Goal: Task Accomplishment & Management: Complete application form

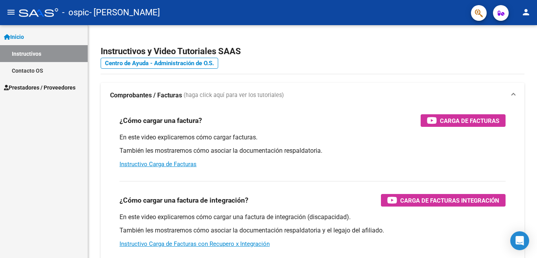
click at [66, 90] on span "Prestadores / Proveedores" at bounding box center [39, 87] width 71 height 9
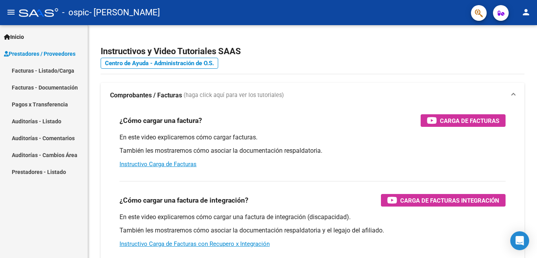
click at [58, 74] on link "Facturas - Listado/Carga" at bounding box center [44, 70] width 88 height 17
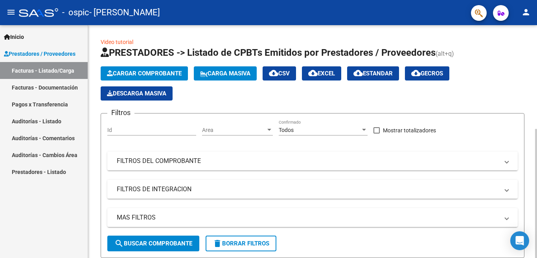
click at [154, 75] on span "Cargar Comprobante" at bounding box center [144, 73] width 75 height 7
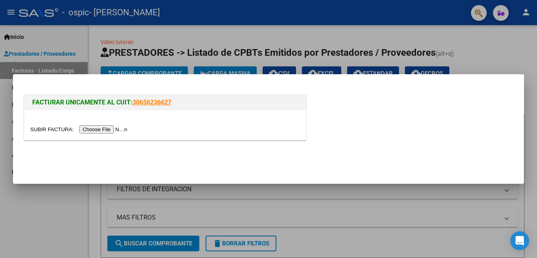
click at [112, 132] on input "file" at bounding box center [79, 129] width 99 height 8
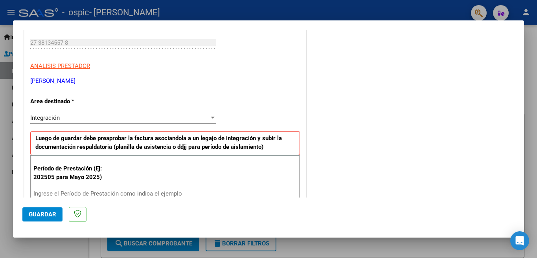
scroll to position [157, 0]
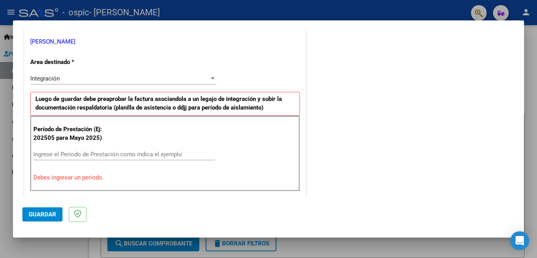
click at [113, 154] on input "Ingrese el Período de Prestación como indica el ejemplo" at bounding box center [123, 154] width 181 height 7
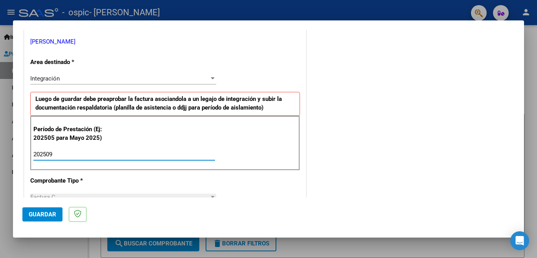
type input "202509"
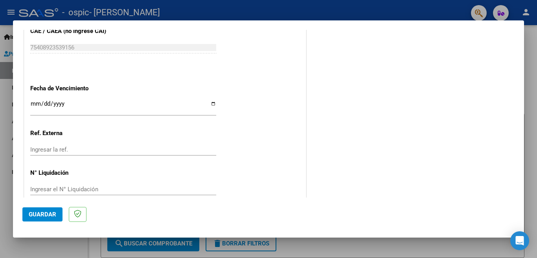
scroll to position [514, 0]
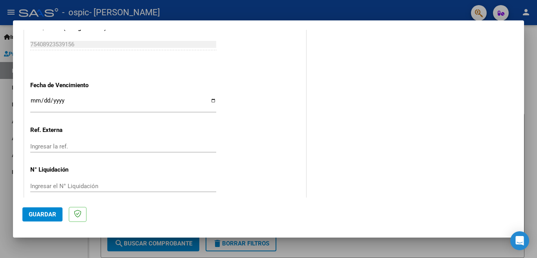
click at [46, 210] on button "Guardar" at bounding box center [42, 214] width 40 height 14
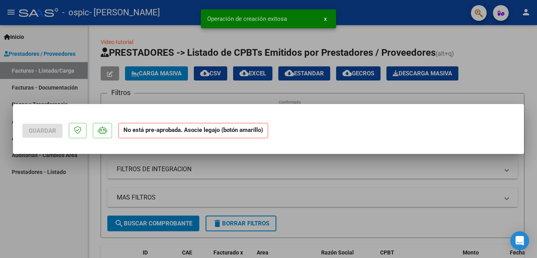
scroll to position [0, 0]
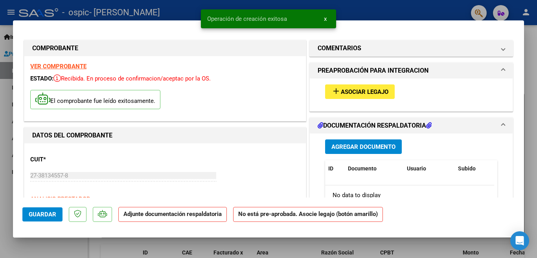
click at [363, 149] on span "Agregar Documento" at bounding box center [363, 146] width 64 height 7
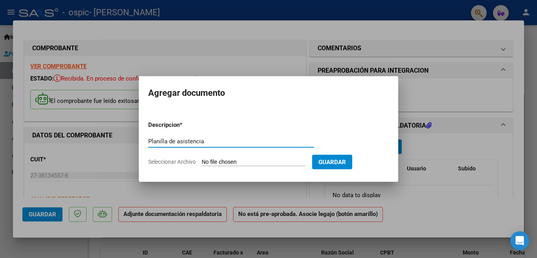
type input "Planilla de asistencia"
click at [181, 161] on span "Seleccionar Archivo" at bounding box center [172, 162] width 48 height 6
click at [201, 161] on input "Seleccionar Archivo" at bounding box center [253, 162] width 104 height 7
type input "C:\fakepath\asistencia Lorenzo Septiembre.pdf"
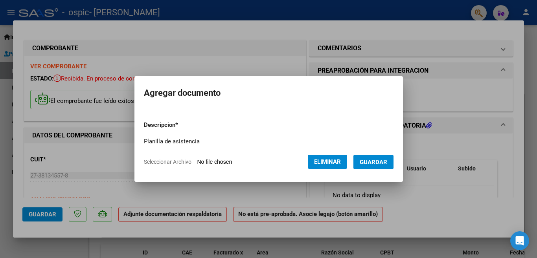
click at [375, 162] on span "Guardar" at bounding box center [372, 162] width 27 height 7
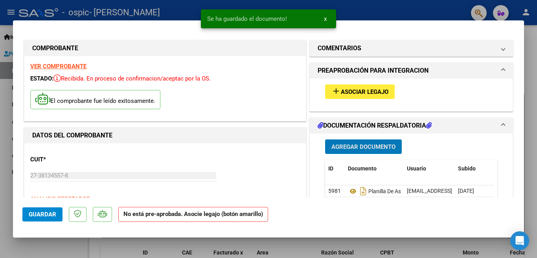
click at [364, 93] on span "Asociar Legajo" at bounding box center [365, 91] width 48 height 7
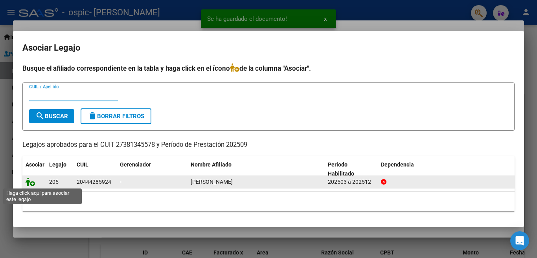
click at [29, 184] on icon at bounding box center [30, 182] width 9 height 9
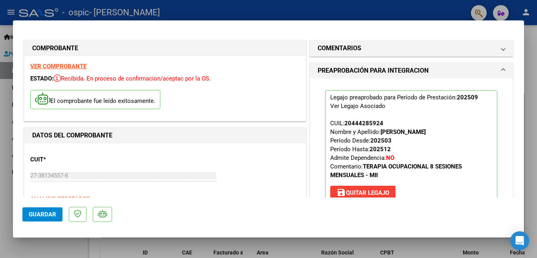
click at [48, 211] on span "Guardar" at bounding box center [42, 214] width 27 height 7
click at [293, 7] on div at bounding box center [268, 129] width 537 height 258
type input "$ 0,00"
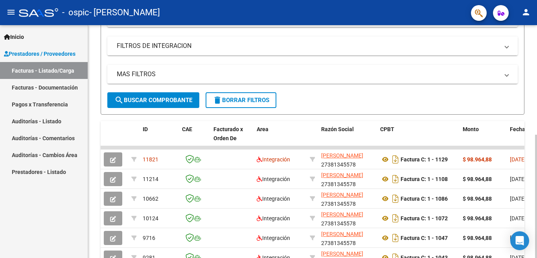
scroll to position [157, 0]
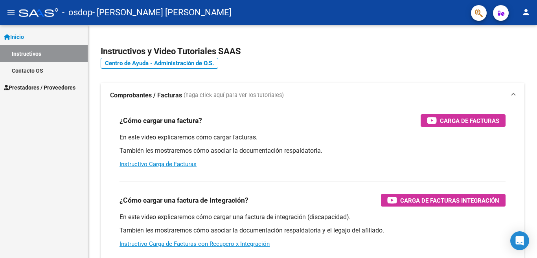
click at [33, 86] on span "Prestadores / Proveedores" at bounding box center [39, 87] width 71 height 9
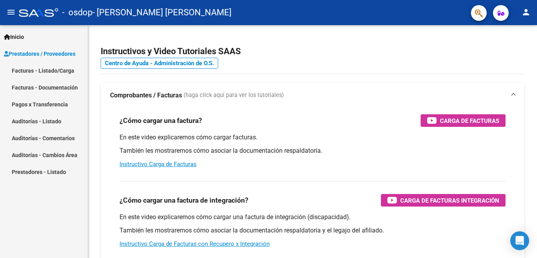
click at [34, 68] on link "Facturas - Listado/Carga" at bounding box center [44, 70] width 88 height 17
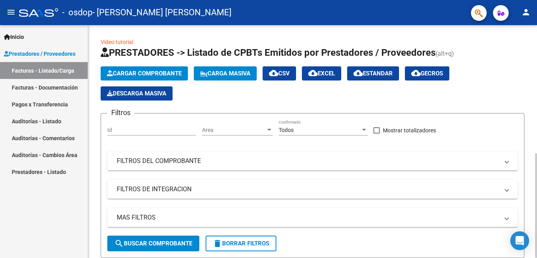
click at [161, 71] on span "Cargar Comprobante" at bounding box center [144, 73] width 75 height 7
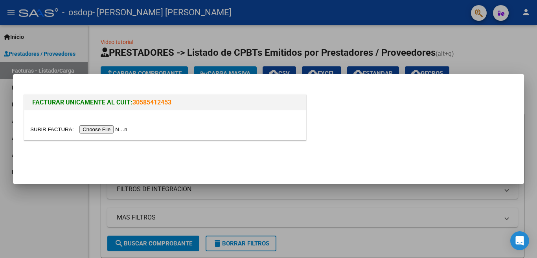
click at [121, 129] on input "file" at bounding box center [79, 129] width 99 height 8
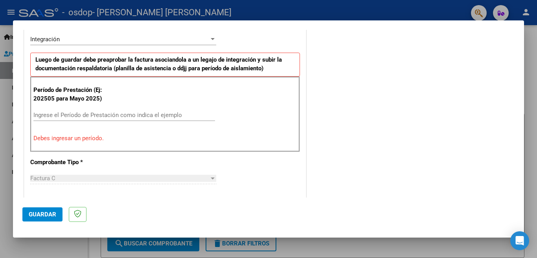
scroll to position [236, 0]
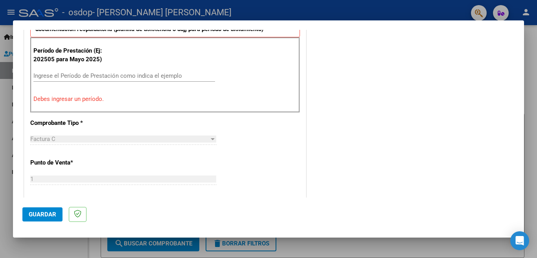
click at [134, 77] on input "Ingrese el Período de Prestación como indica el ejemplo" at bounding box center [123, 75] width 181 height 7
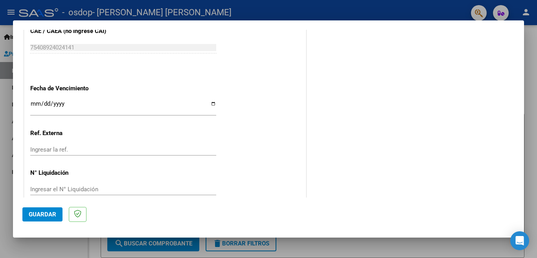
scroll to position [514, 0]
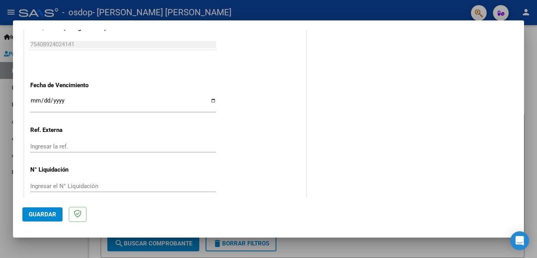
type input "202509"
click at [49, 213] on span "Guardar" at bounding box center [42, 214] width 27 height 7
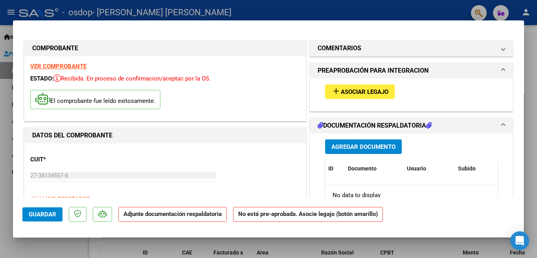
click at [358, 148] on span "Agregar Documento" at bounding box center [363, 146] width 64 height 7
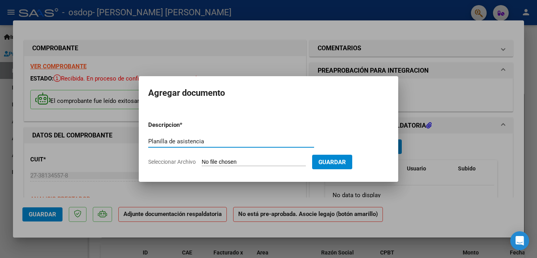
type input "Planilla de asistencia"
click at [168, 164] on span "Seleccionar Archivo" at bounding box center [172, 162] width 48 height 6
click at [201, 164] on input "Seleccionar Archivo" at bounding box center [253, 162] width 104 height 7
type input "C:\fakepath\asistencia [PERSON_NAME].pdf"
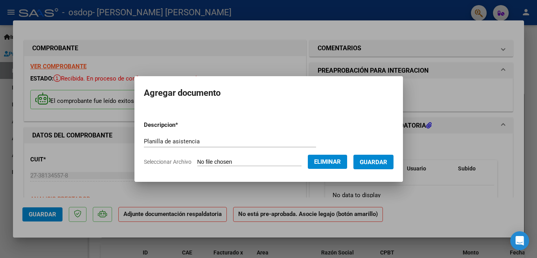
click at [362, 165] on span "Guardar" at bounding box center [372, 162] width 27 height 7
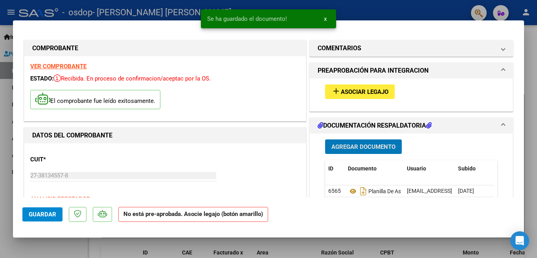
click at [362, 91] on span "Asociar Legajo" at bounding box center [365, 91] width 48 height 7
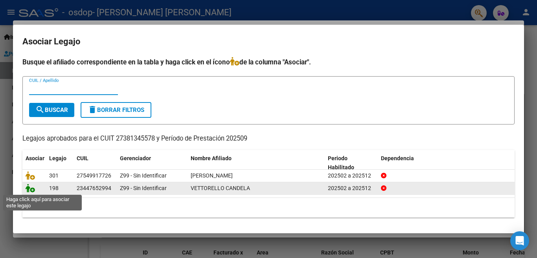
click at [27, 190] on icon at bounding box center [30, 188] width 9 height 9
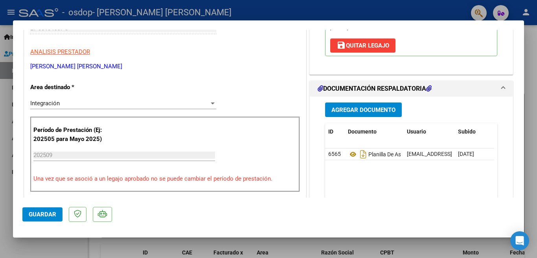
scroll to position [157, 0]
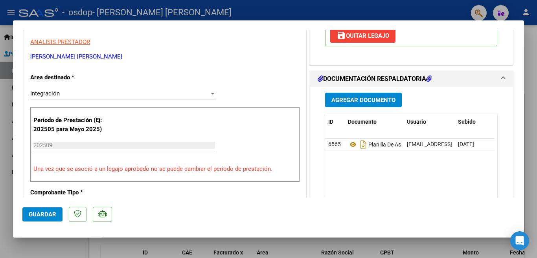
click at [44, 212] on span "Guardar" at bounding box center [42, 214] width 27 height 7
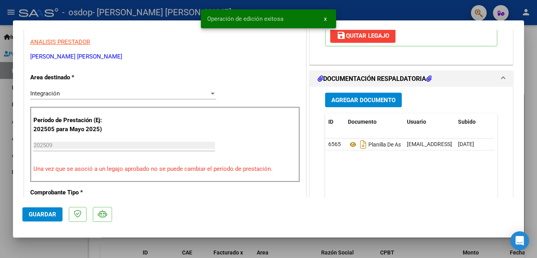
click at [326, 20] on button "x" at bounding box center [324, 19] width 15 height 14
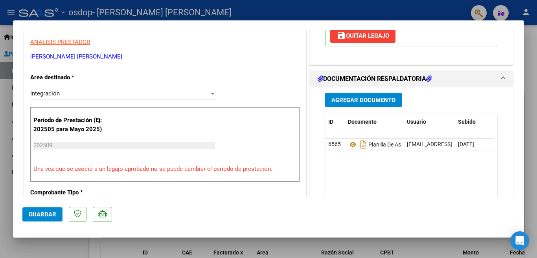
click at [329, 14] on div at bounding box center [268, 129] width 537 height 258
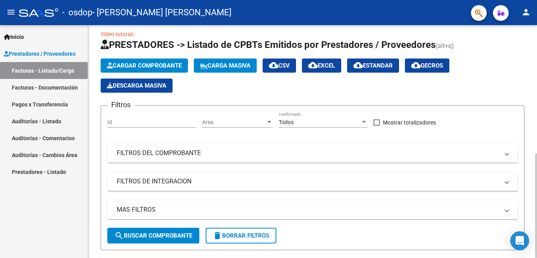
scroll to position [0, 0]
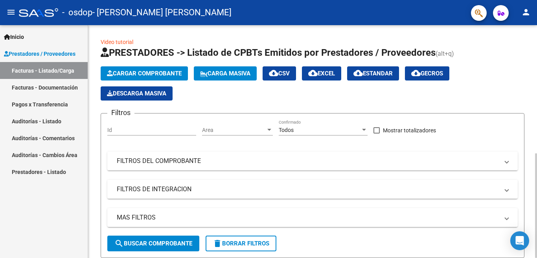
click at [151, 74] on span "Cargar Comprobante" at bounding box center [144, 73] width 75 height 7
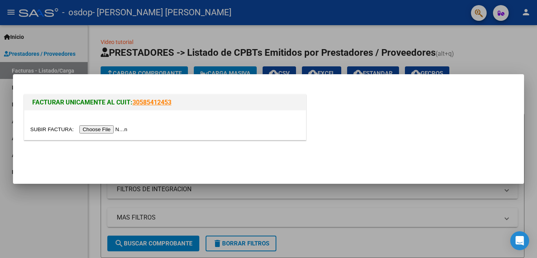
click at [110, 128] on input "file" at bounding box center [79, 129] width 99 height 8
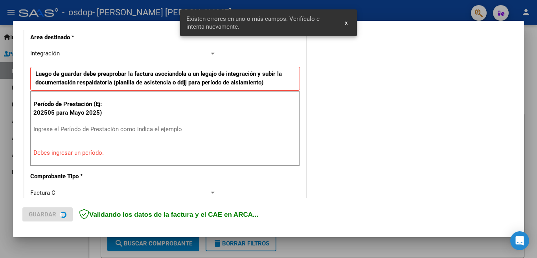
scroll to position [190, 0]
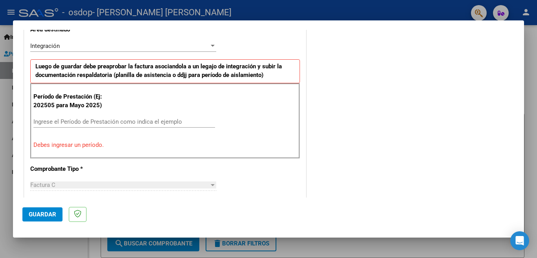
click at [147, 117] on div "Ingrese el Período de Prestación como indica el ejemplo" at bounding box center [123, 122] width 181 height 12
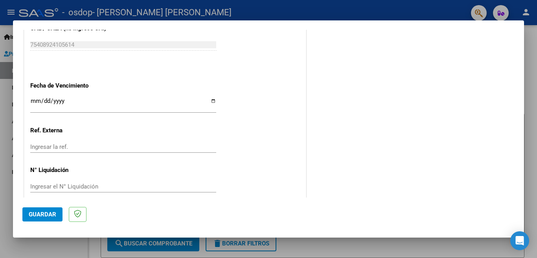
scroll to position [514, 0]
type input "202509"
click at [34, 215] on span "Guardar" at bounding box center [42, 214] width 27 height 7
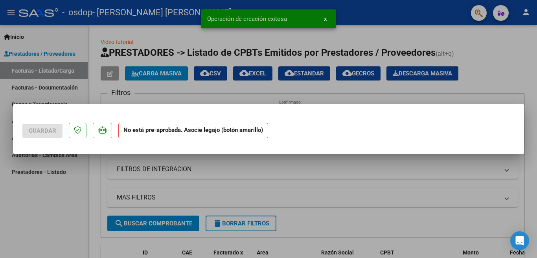
scroll to position [0, 0]
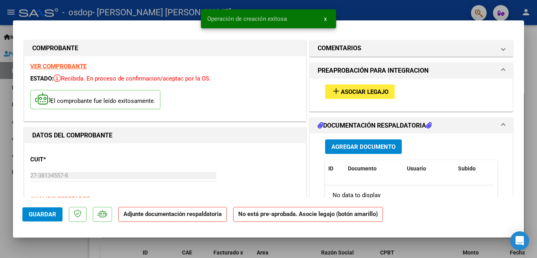
click at [361, 147] on span "Agregar Documento" at bounding box center [363, 146] width 64 height 7
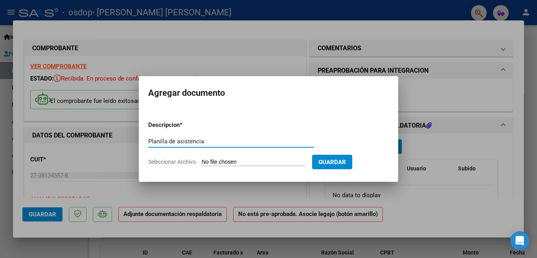
type input "Planilla de asistencia"
click at [168, 160] on span "Seleccionar Archivo" at bounding box center [172, 162] width 48 height 6
click at [201, 160] on input "Seleccionar Archivo" at bounding box center [253, 162] width 104 height 7
type input "C:\fakepath\asistencia [PERSON_NAME] Septiembre.pdf"
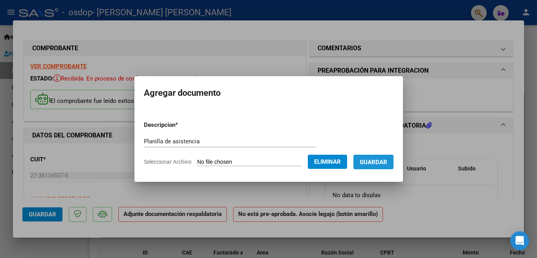
click at [364, 167] on button "Guardar" at bounding box center [373, 162] width 40 height 15
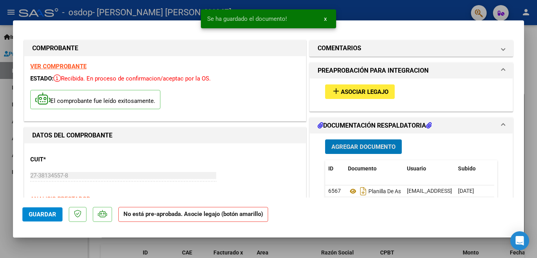
click at [370, 92] on span "Asociar Legajo" at bounding box center [365, 91] width 48 height 7
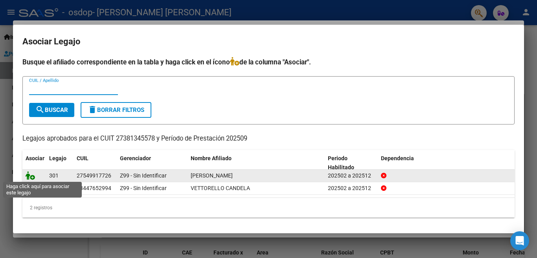
click at [31, 174] on icon at bounding box center [30, 175] width 9 height 9
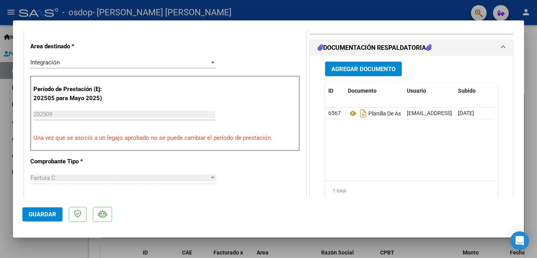
scroll to position [157, 0]
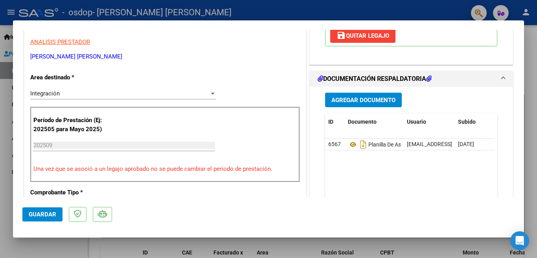
click at [39, 214] on span "Guardar" at bounding box center [42, 214] width 27 height 7
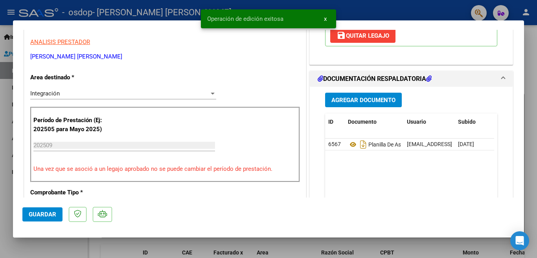
click at [367, 7] on div at bounding box center [268, 129] width 537 height 258
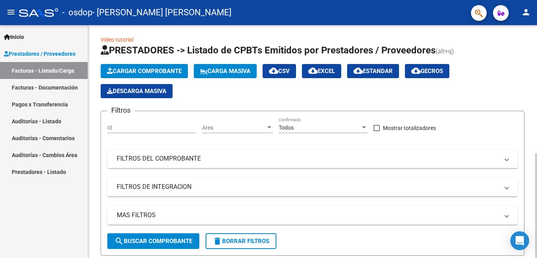
scroll to position [0, 0]
